Goal: Task Accomplishment & Management: Manage account settings

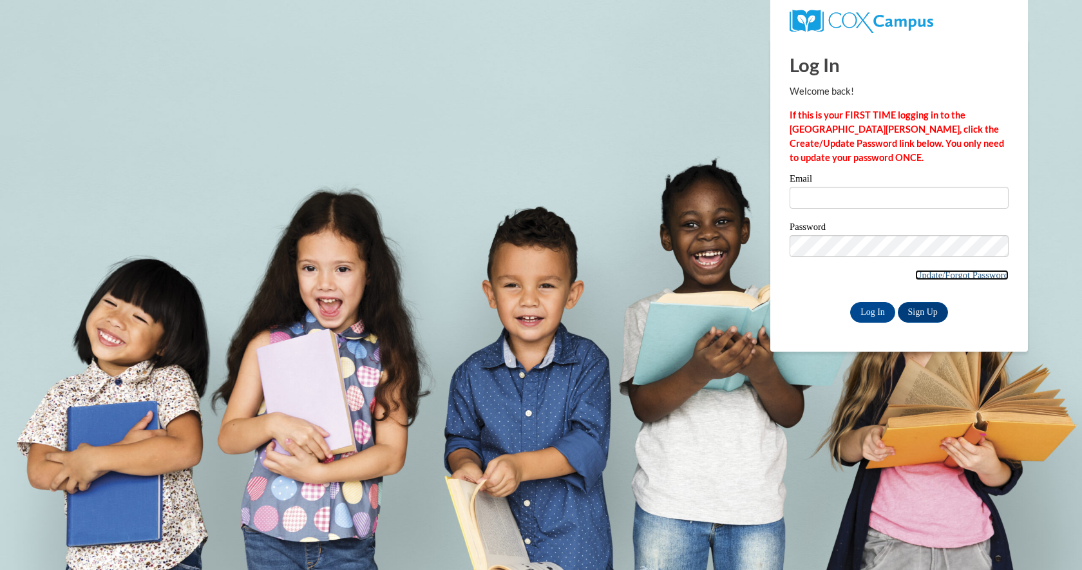
click at [949, 276] on link "Update/Forgot Password" at bounding box center [961, 275] width 93 height 10
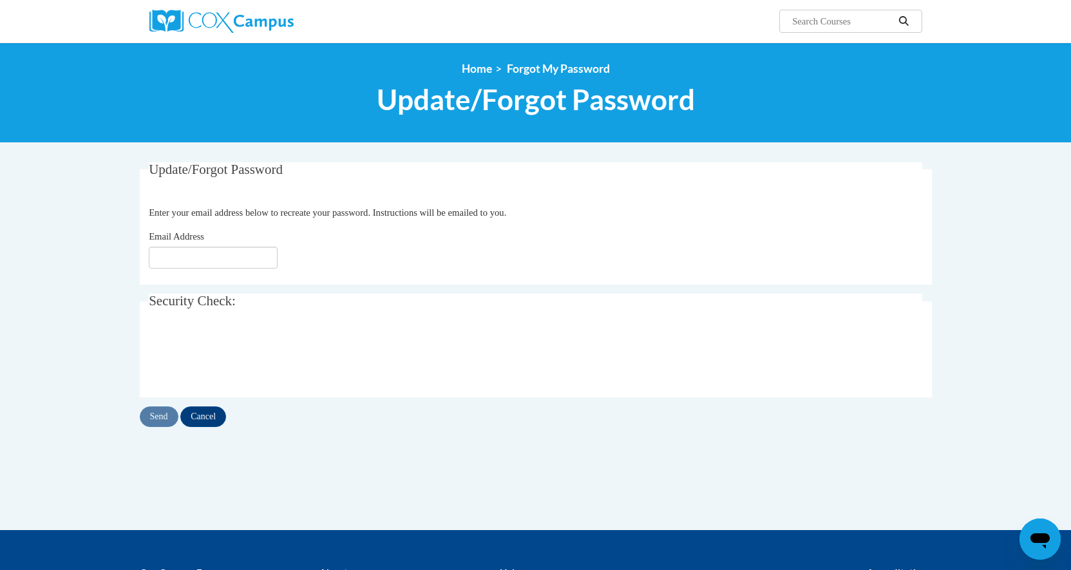
click at [493, 71] on li "Forgot My Password" at bounding box center [551, 69] width 118 height 14
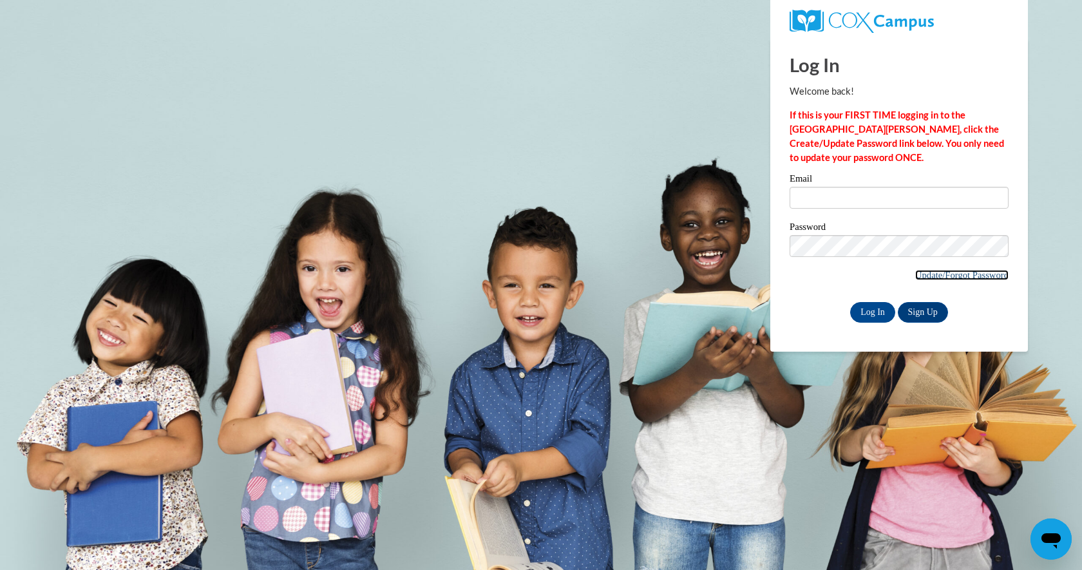
click at [956, 270] on link "Update/Forgot Password" at bounding box center [961, 275] width 93 height 10
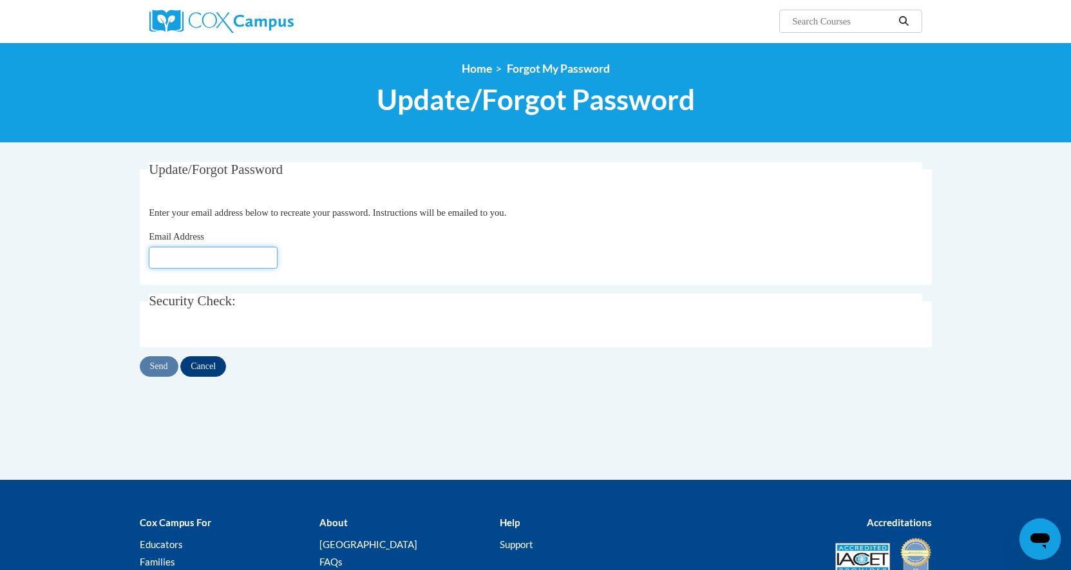
click at [219, 254] on input "Email Address" at bounding box center [213, 258] width 129 height 22
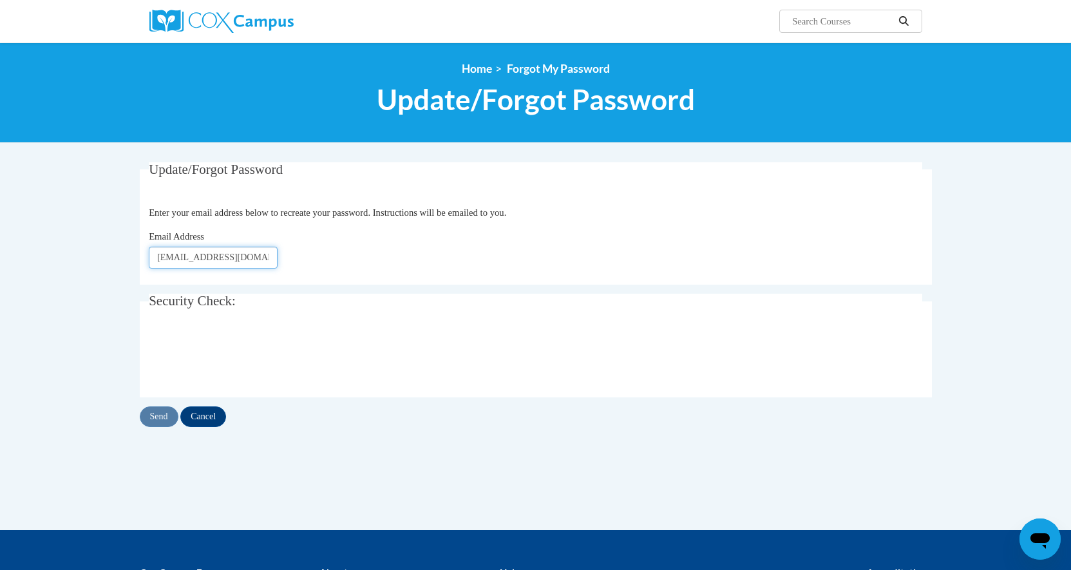
type input "matthewjunebs@gmail.com"
click at [152, 411] on input "Send" at bounding box center [159, 416] width 39 height 21
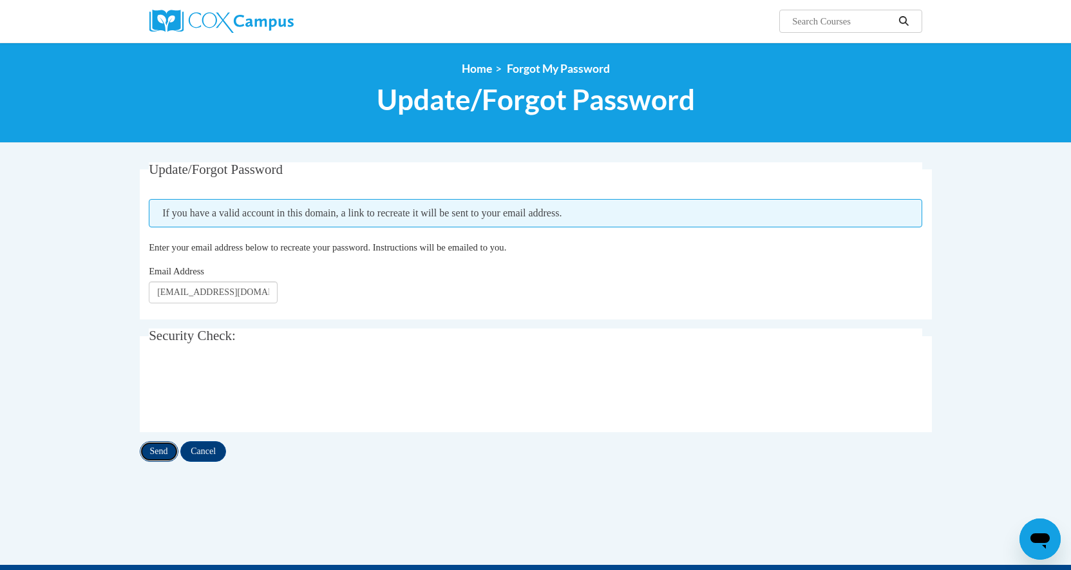
click at [156, 447] on input "Send" at bounding box center [159, 451] width 39 height 21
click at [155, 453] on input "Send" at bounding box center [159, 451] width 39 height 21
